Goal: Task Accomplishment & Management: Use online tool/utility

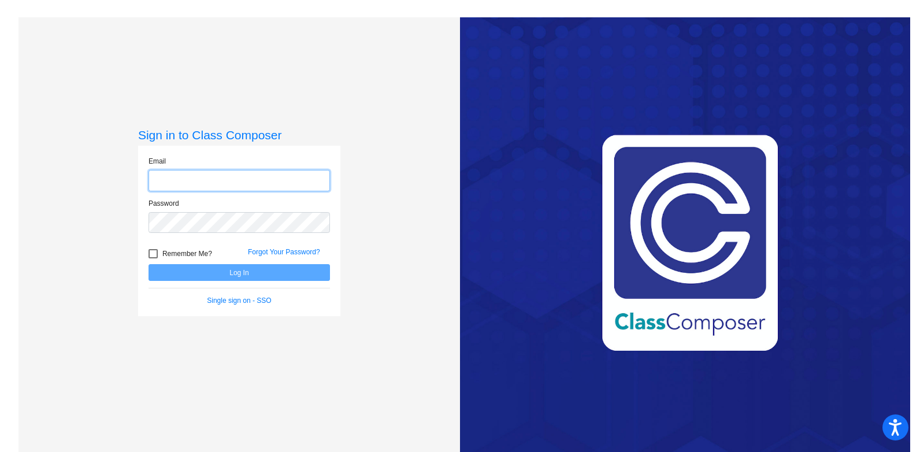
type input "[PERSON_NAME][EMAIL_ADDRESS][PERSON_NAME][DOMAIN_NAME]"
click at [301, 272] on button "Log In" at bounding box center [239, 272] width 181 height 17
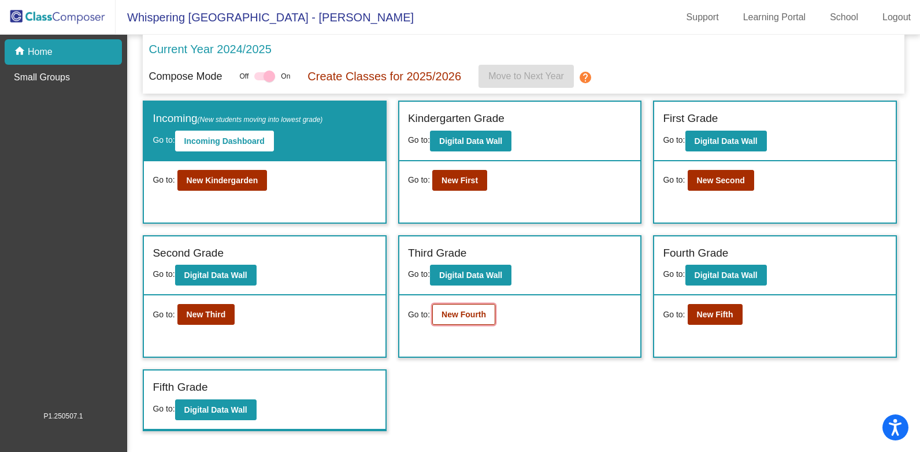
click at [462, 312] on b "New Fourth" at bounding box center [464, 314] width 45 height 9
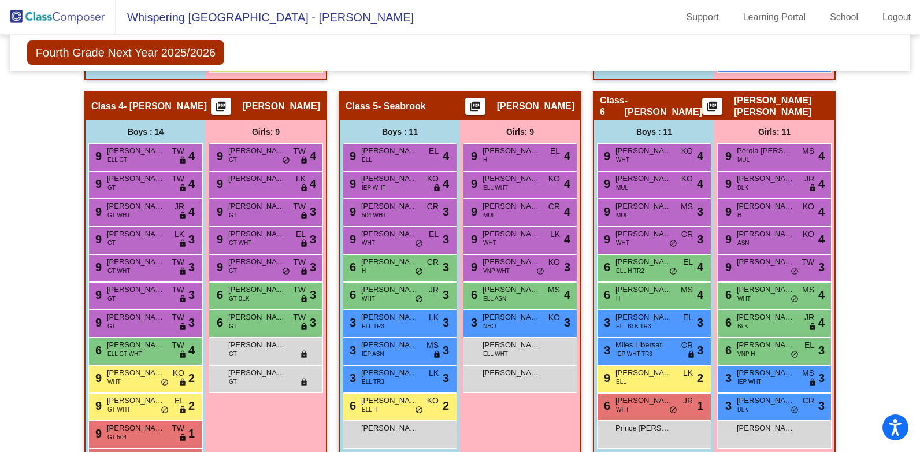
scroll to position [694, 0]
